Goal: Task Accomplishment & Management: Use online tool/utility

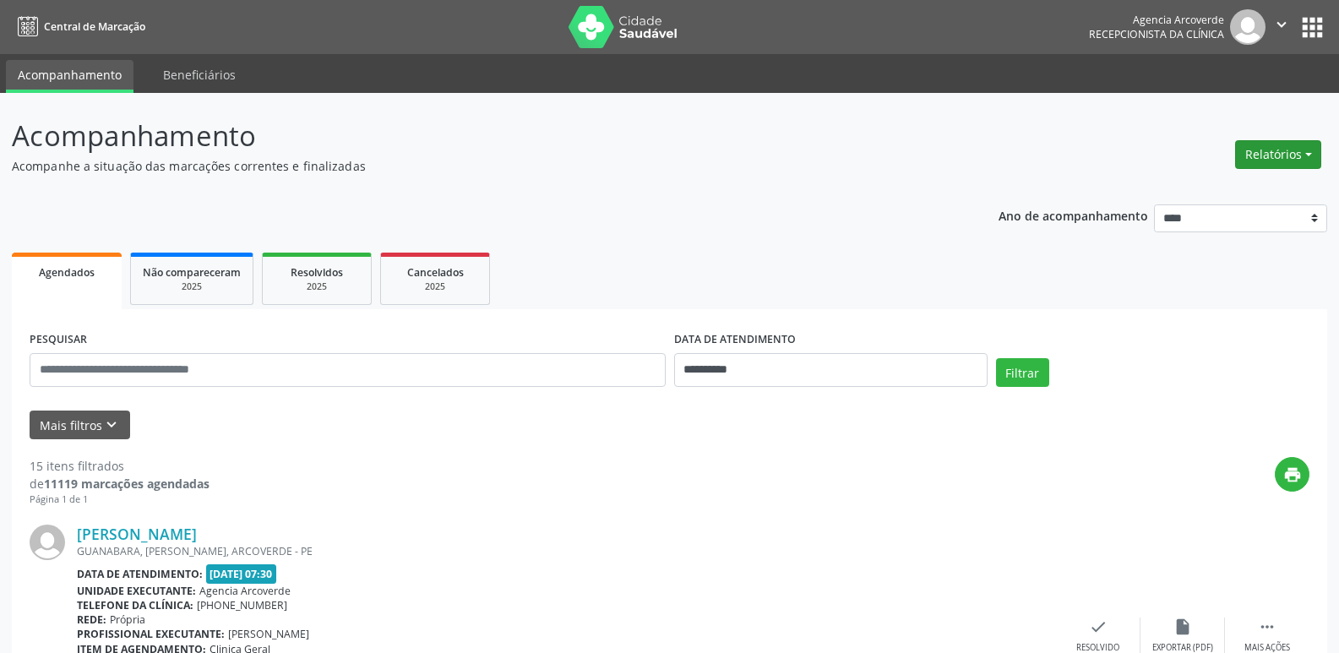
click at [1288, 154] on button "Relatórios" at bounding box center [1278, 154] width 86 height 29
click at [1206, 193] on link "Agendamentos" at bounding box center [1231, 191] width 182 height 24
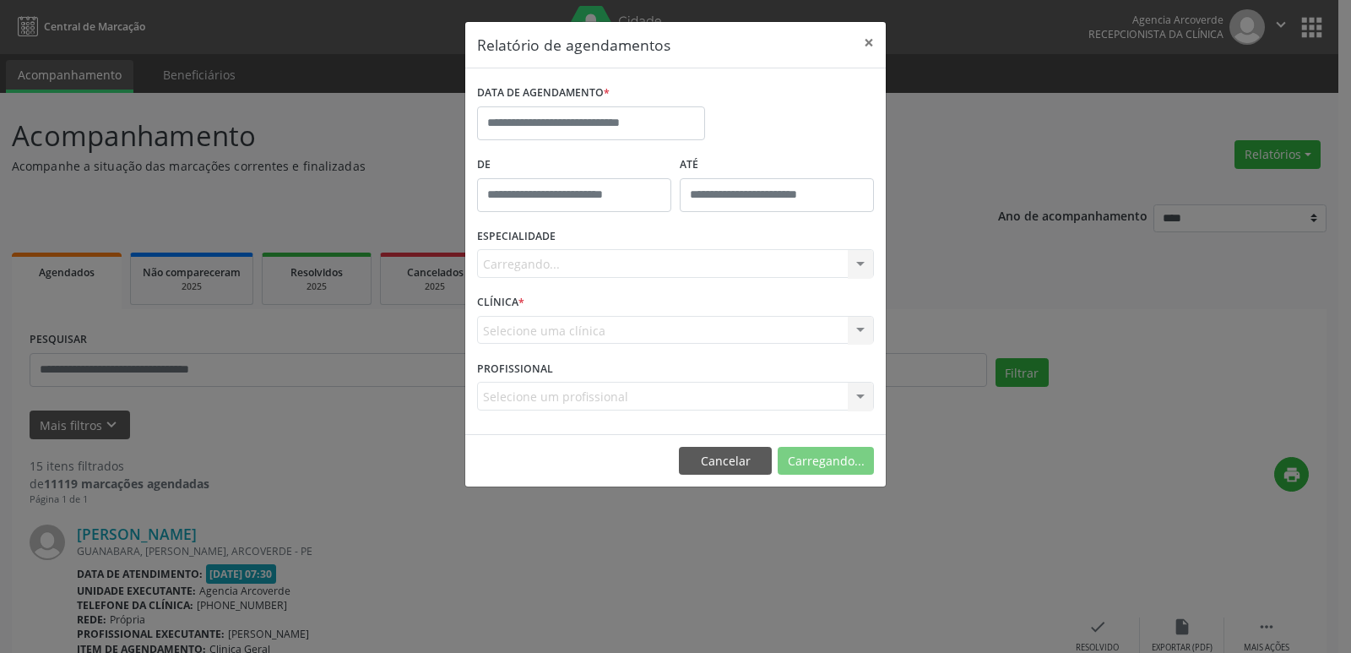
drag, startPoint x: 592, startPoint y: 98, endPoint x: 590, endPoint y: 111, distance: 12.9
click at [592, 99] on label "DATA DE AGENDAMENTO *" at bounding box center [543, 93] width 133 height 26
click at [590, 113] on input "text" at bounding box center [591, 123] width 228 height 34
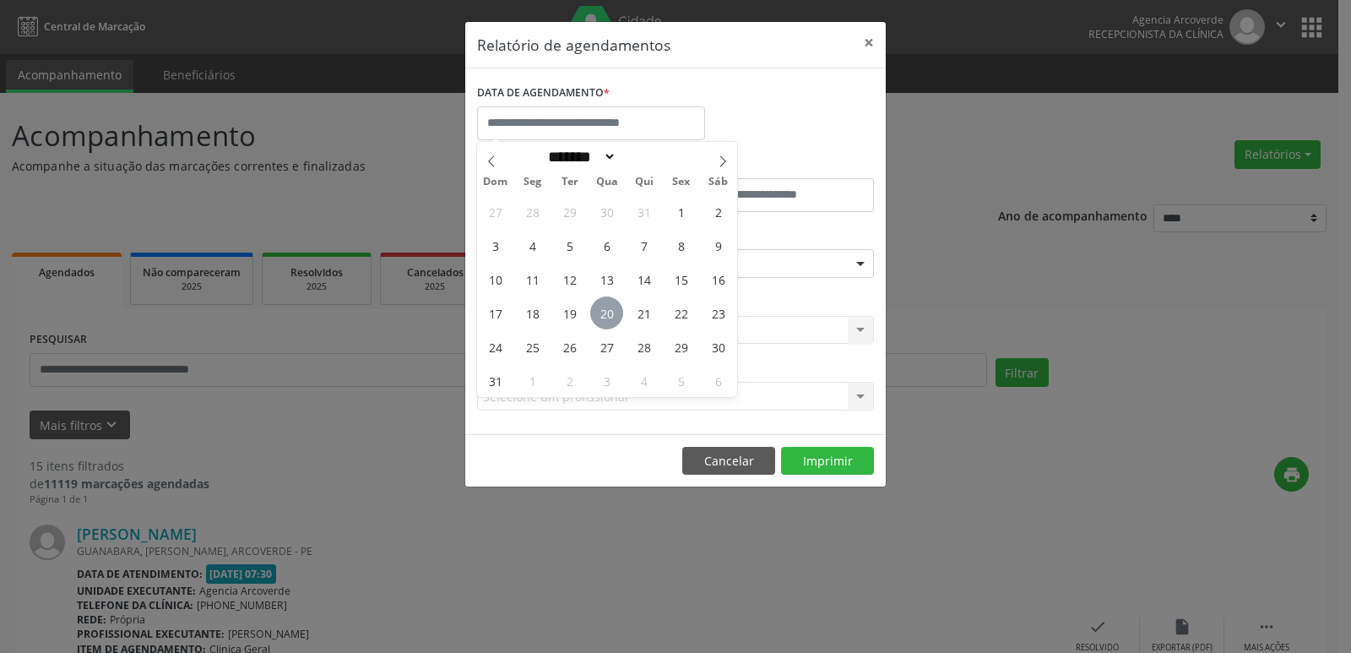
click at [605, 307] on span "20" at bounding box center [606, 312] width 33 height 33
type input "**********"
click at [601, 307] on span "20" at bounding box center [606, 312] width 33 height 33
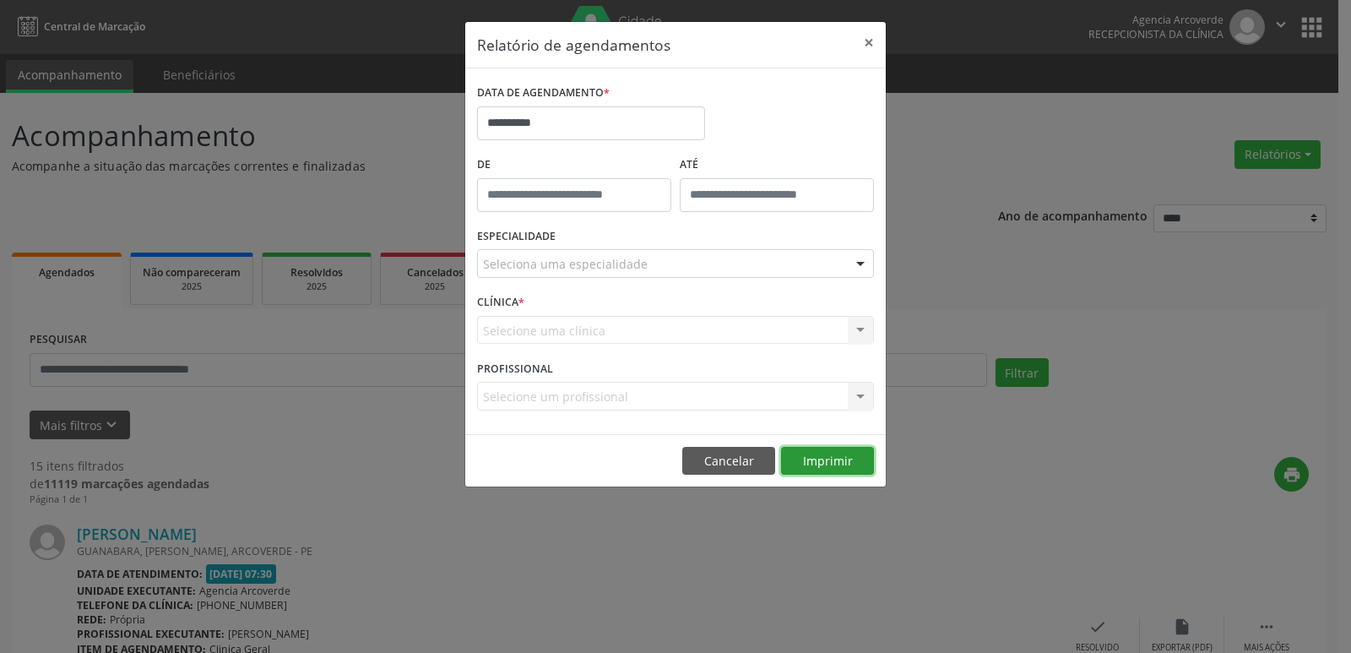
click at [846, 457] on button "Imprimir" at bounding box center [827, 461] width 93 height 29
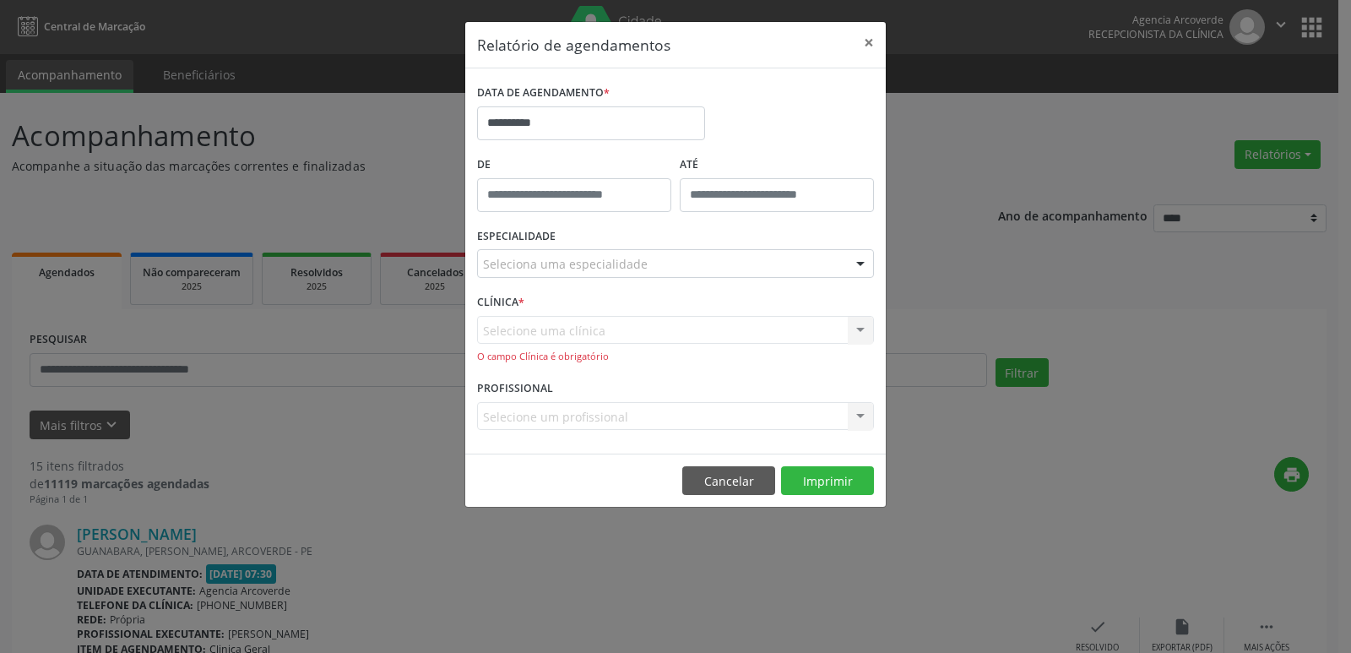
drag, startPoint x: 760, startPoint y: 250, endPoint x: 762, endPoint y: 258, distance: 8.6
click at [761, 249] on div "Seleciona uma especialidade" at bounding box center [675, 263] width 397 height 29
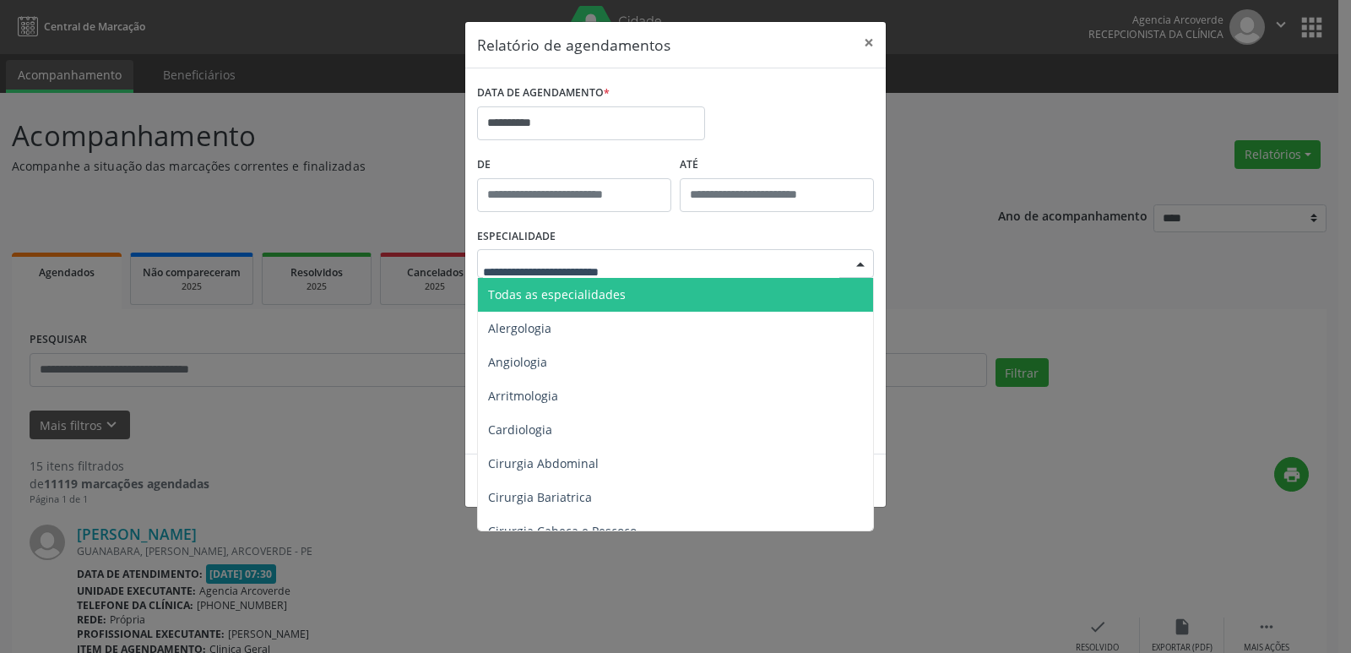
click at [727, 296] on span "Todas as especialidades" at bounding box center [677, 295] width 398 height 34
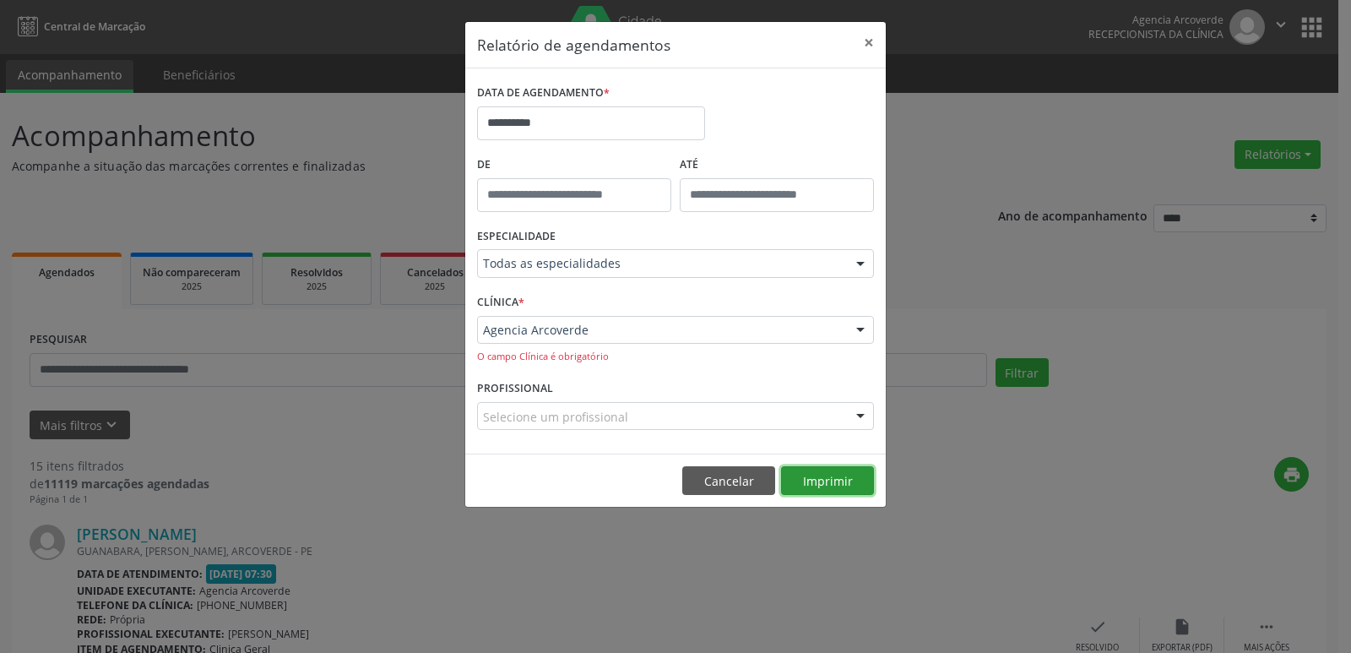
click at [837, 473] on button "Imprimir" at bounding box center [827, 480] width 93 height 29
